Goal: Find specific page/section: Find specific page/section

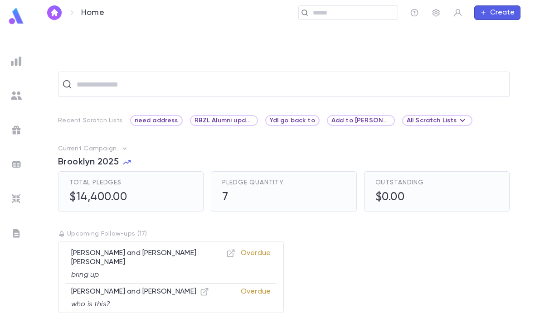
click at [341, 12] on input "text" at bounding box center [352, 13] width 84 height 9
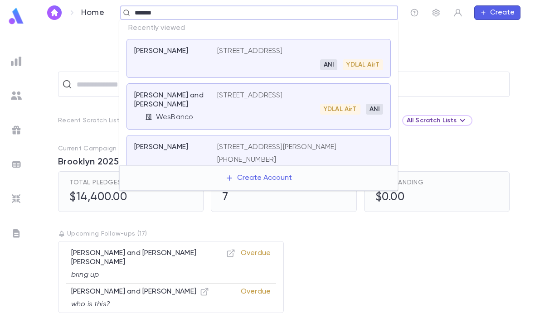
type input "********"
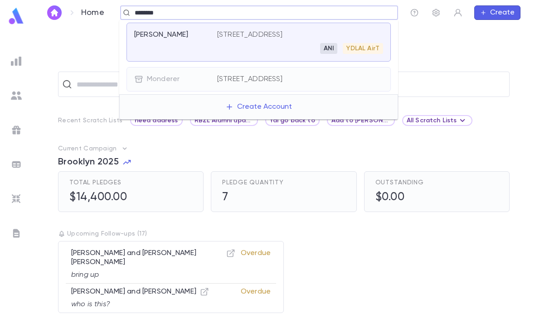
click at [279, 73] on div "Monderer [STREET_ADDRESS]" at bounding box center [258, 79] width 264 height 24
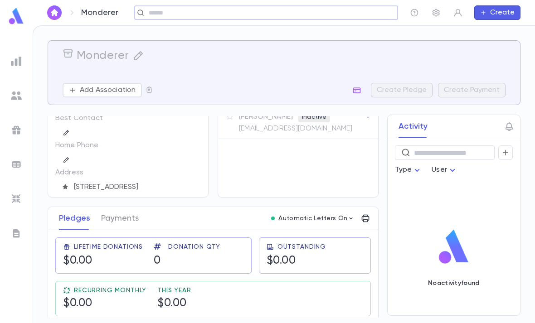
scroll to position [33, 0]
click at [320, 9] on input "text" at bounding box center [263, 13] width 234 height 9
type input "********"
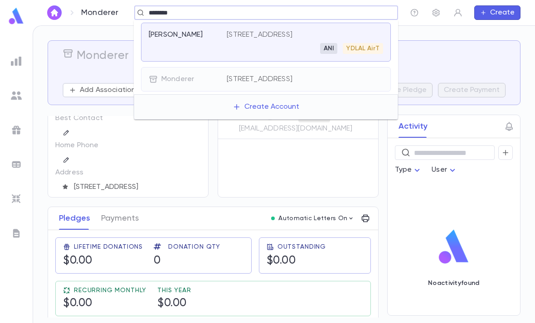
click at [283, 52] on div "ANI YDLAL AirT" at bounding box center [305, 48] width 156 height 11
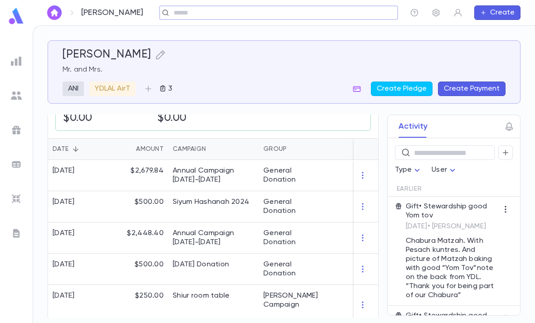
scroll to position [227, 0]
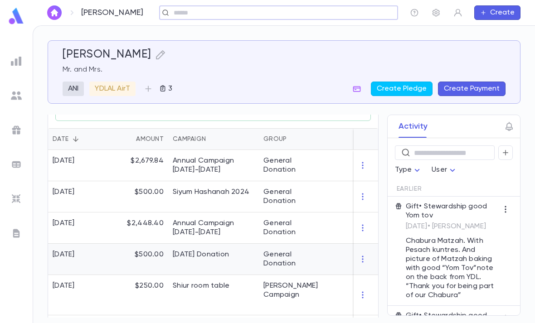
click at [301, 253] on div "General Donation" at bounding box center [292, 259] width 59 height 18
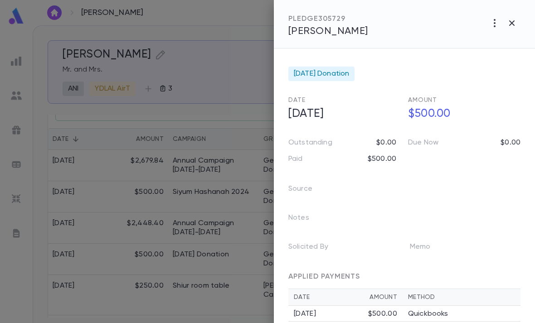
click at [245, 114] on div at bounding box center [267, 161] width 535 height 323
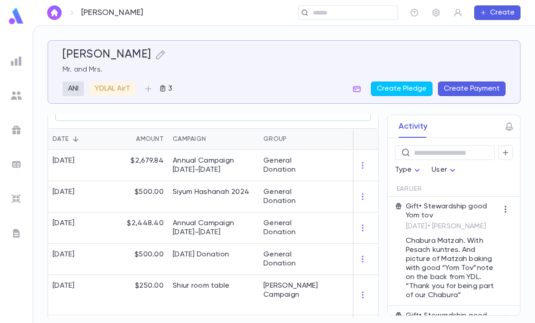
scroll to position [0, 0]
click at [298, 164] on div "General Donation" at bounding box center [292, 165] width 59 height 18
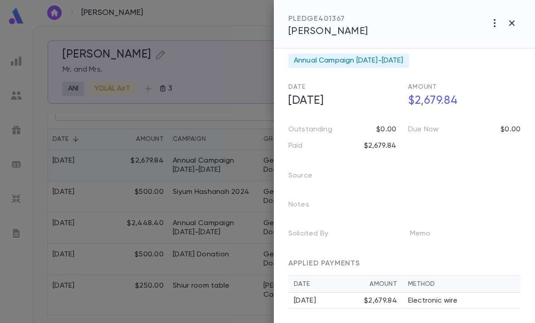
scroll to position [14, 0]
click at [238, 266] on div at bounding box center [267, 161] width 535 height 323
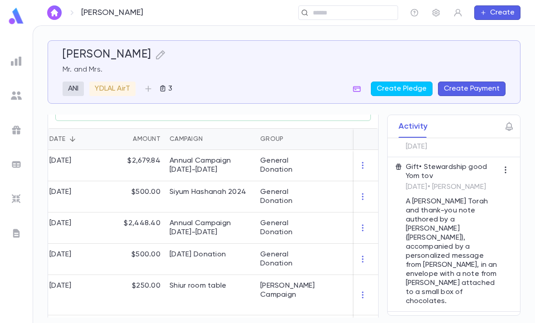
scroll to position [0, 0]
